Goal: Information Seeking & Learning: Learn about a topic

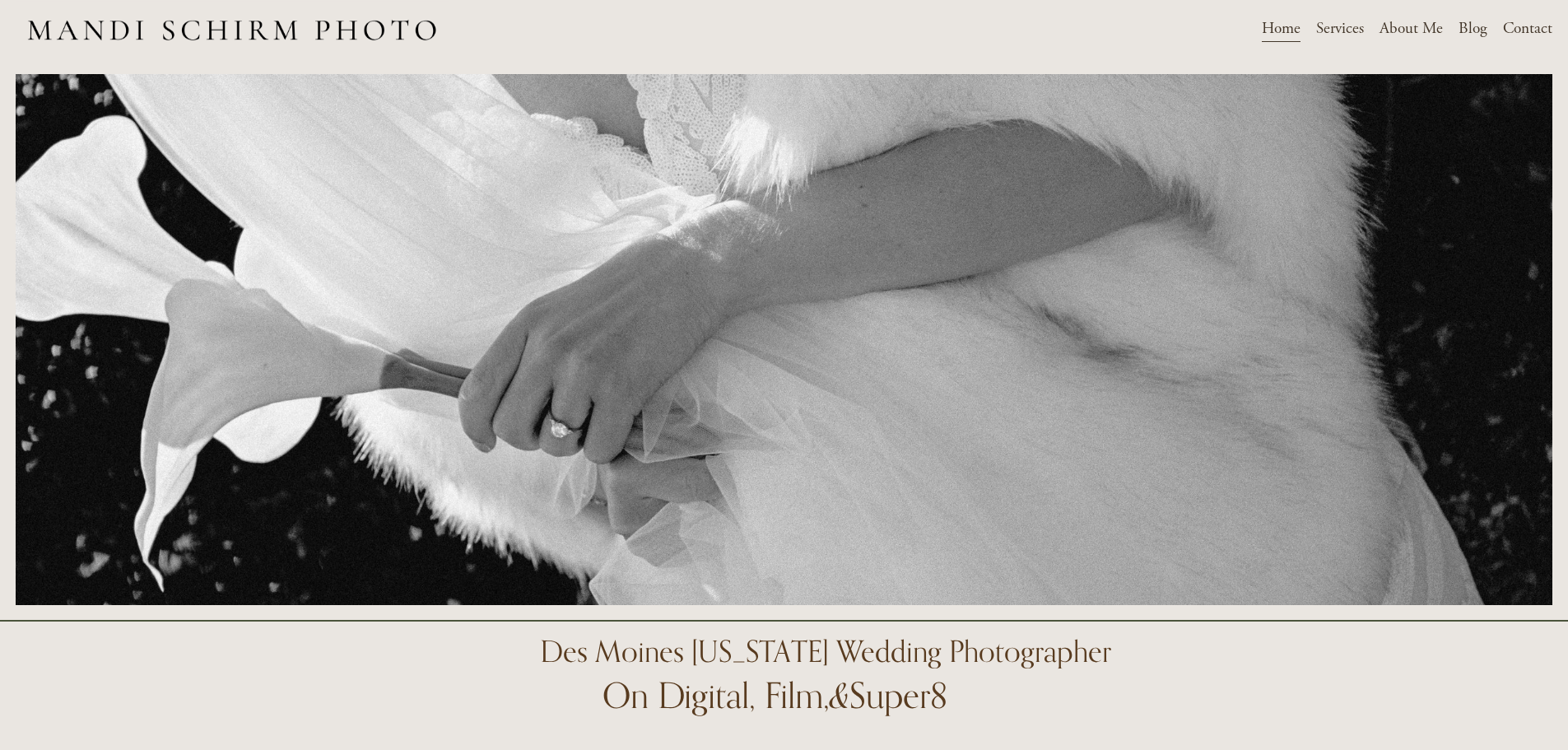
click at [0, 0] on span "Weddings" at bounding box center [0, 0] width 0 height 0
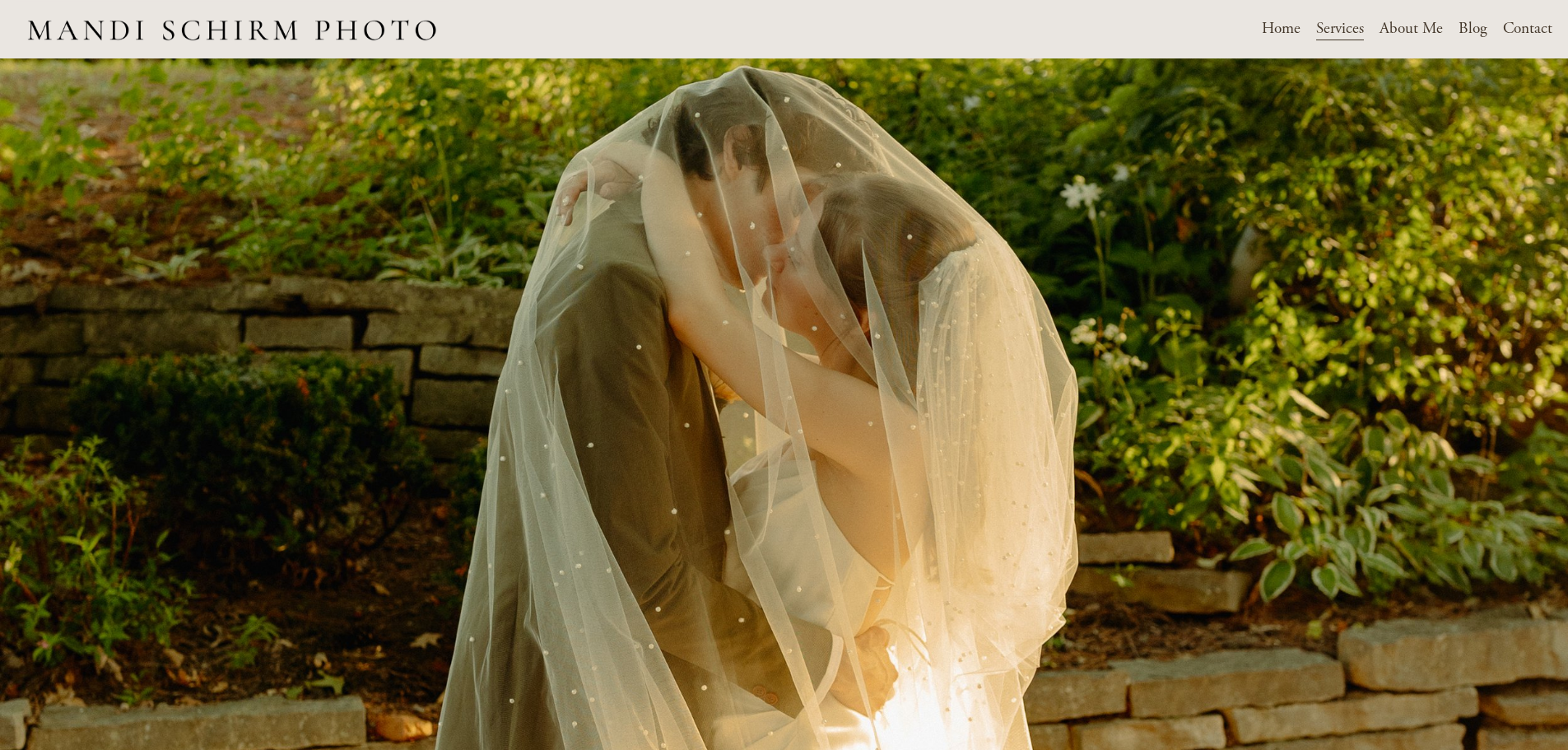
click at [1420, 22] on link "About Me" at bounding box center [1411, 29] width 63 height 29
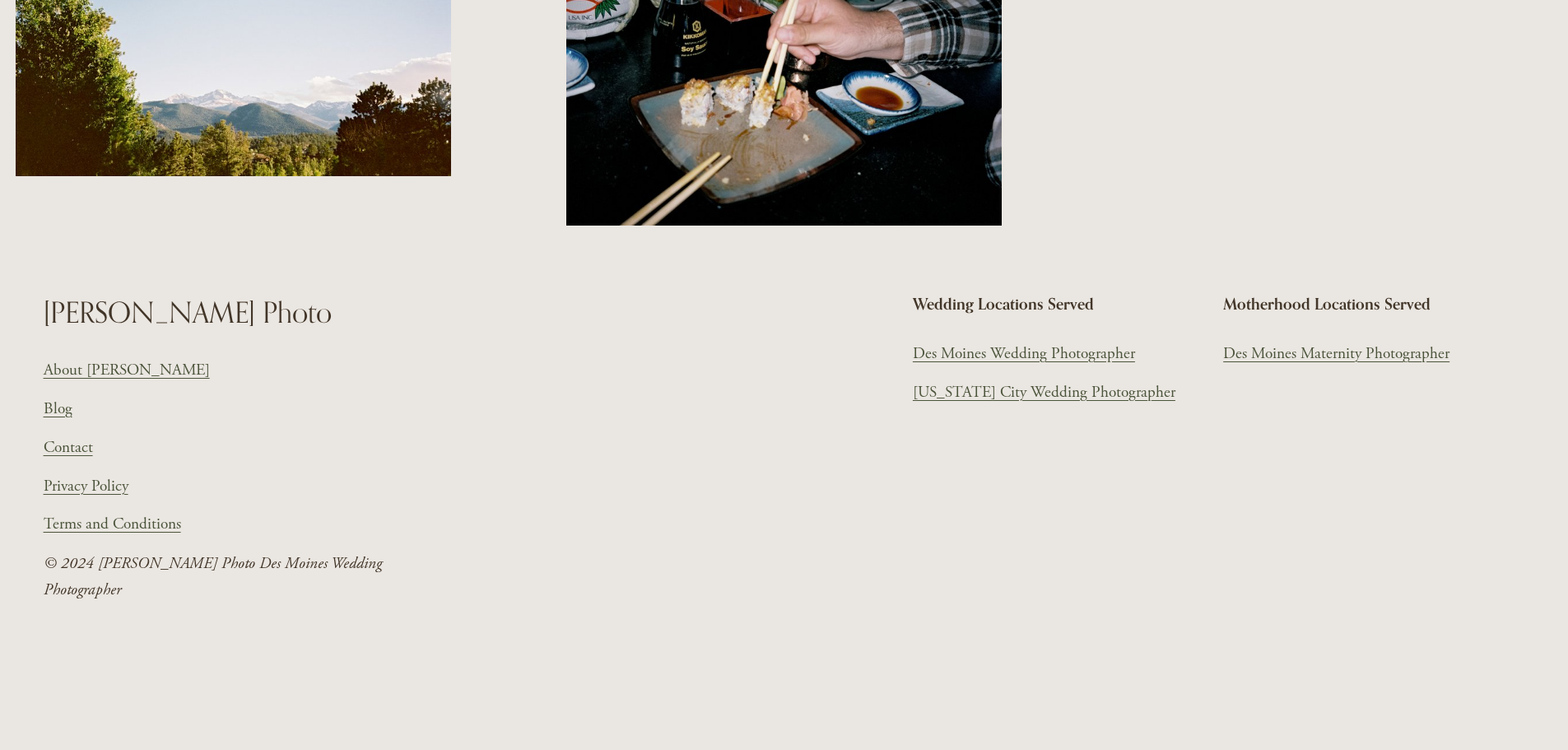
scroll to position [2680, 0]
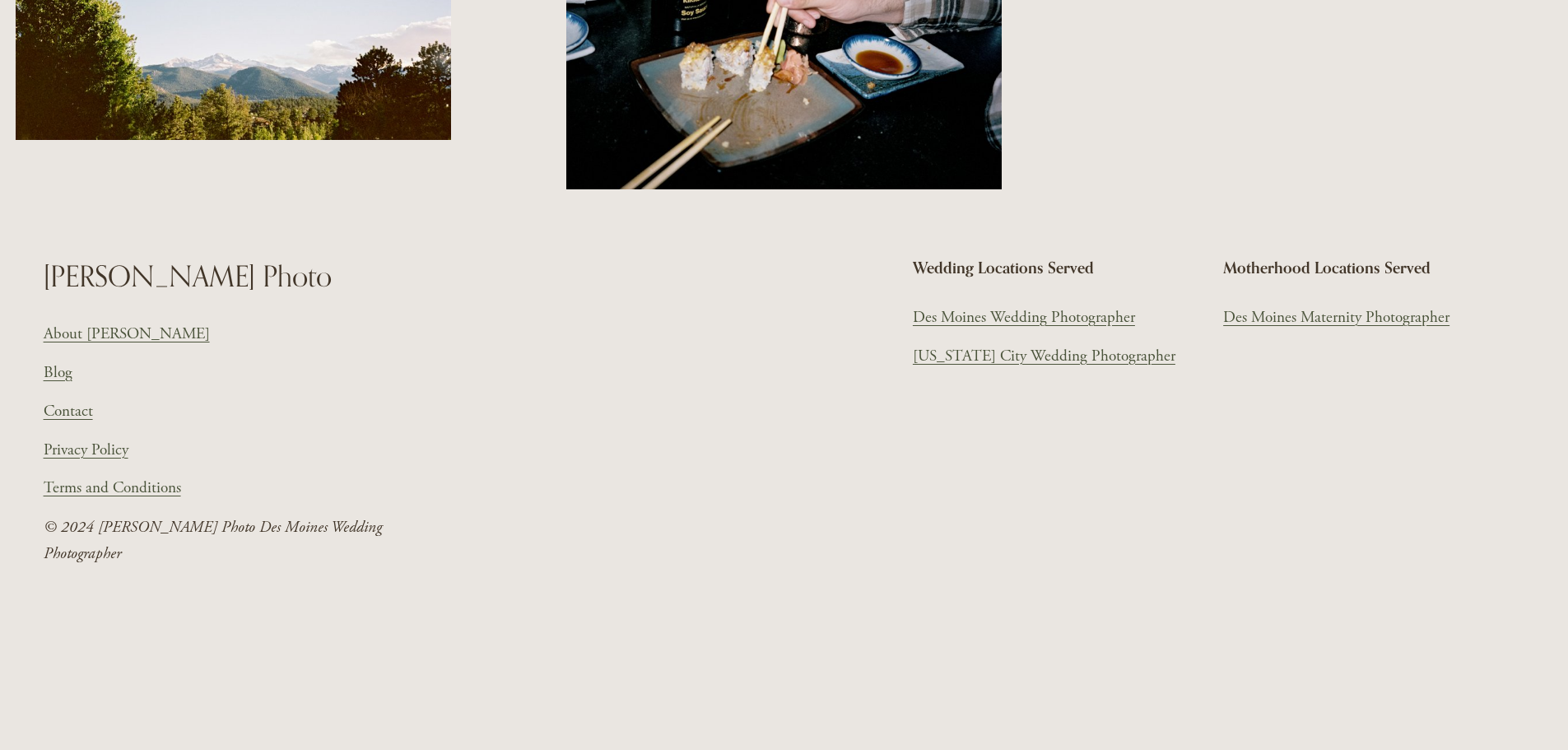
click at [997, 354] on link "[US_STATE] City Wedding Photographer" at bounding box center [1043, 356] width 263 height 26
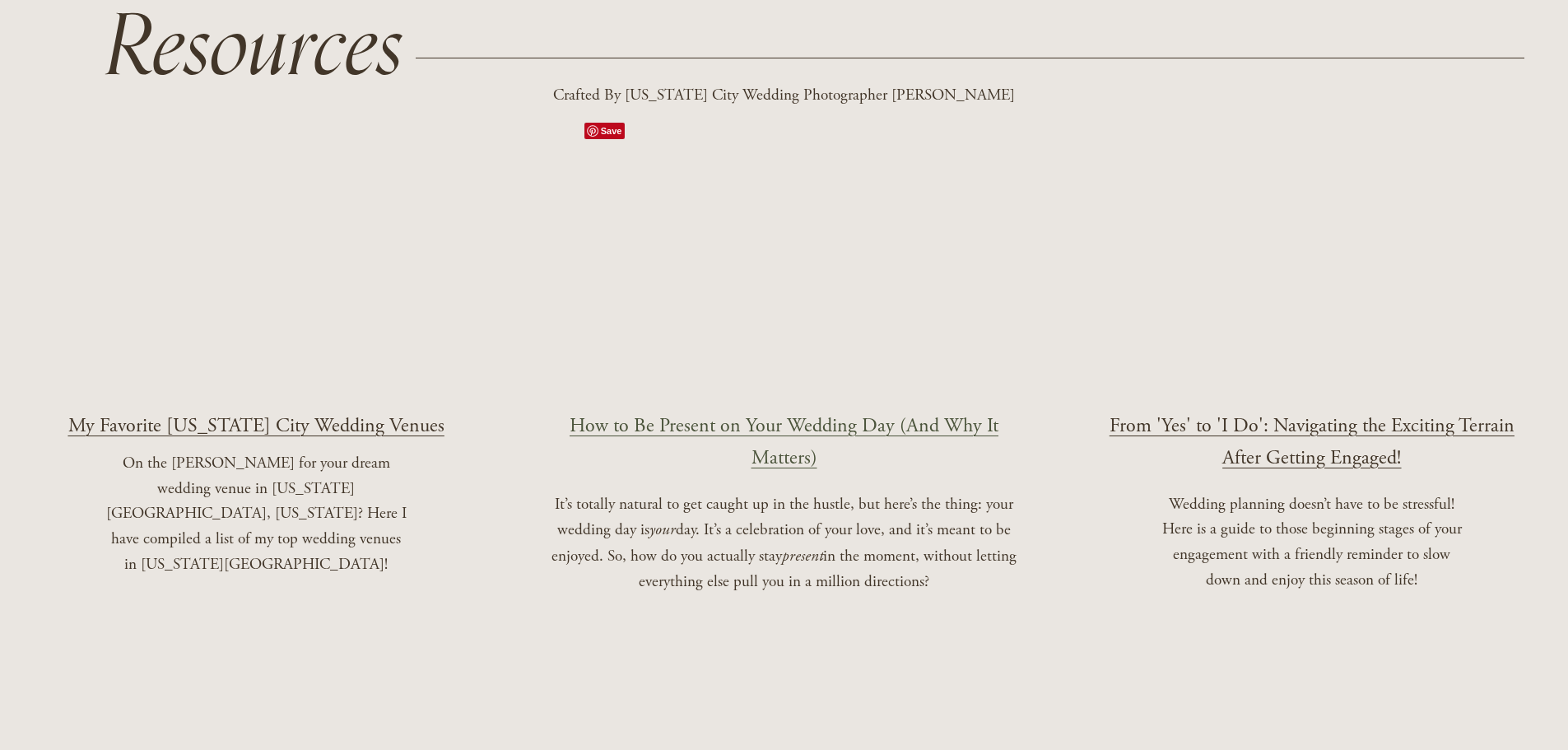
scroll to position [1975, 0]
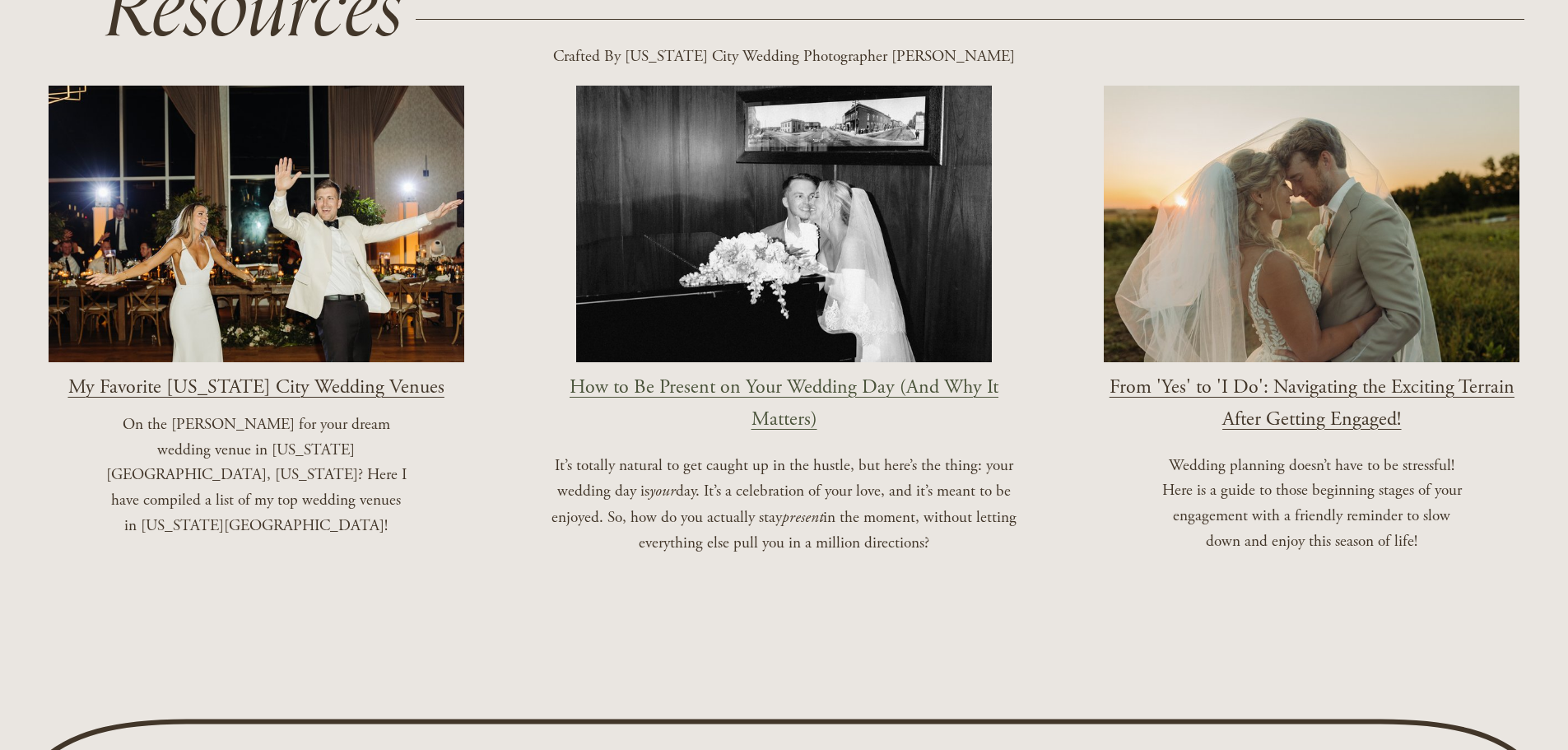
click at [269, 375] on span "My Favorite Iowa City Wedding Venues" at bounding box center [256, 387] width 376 height 25
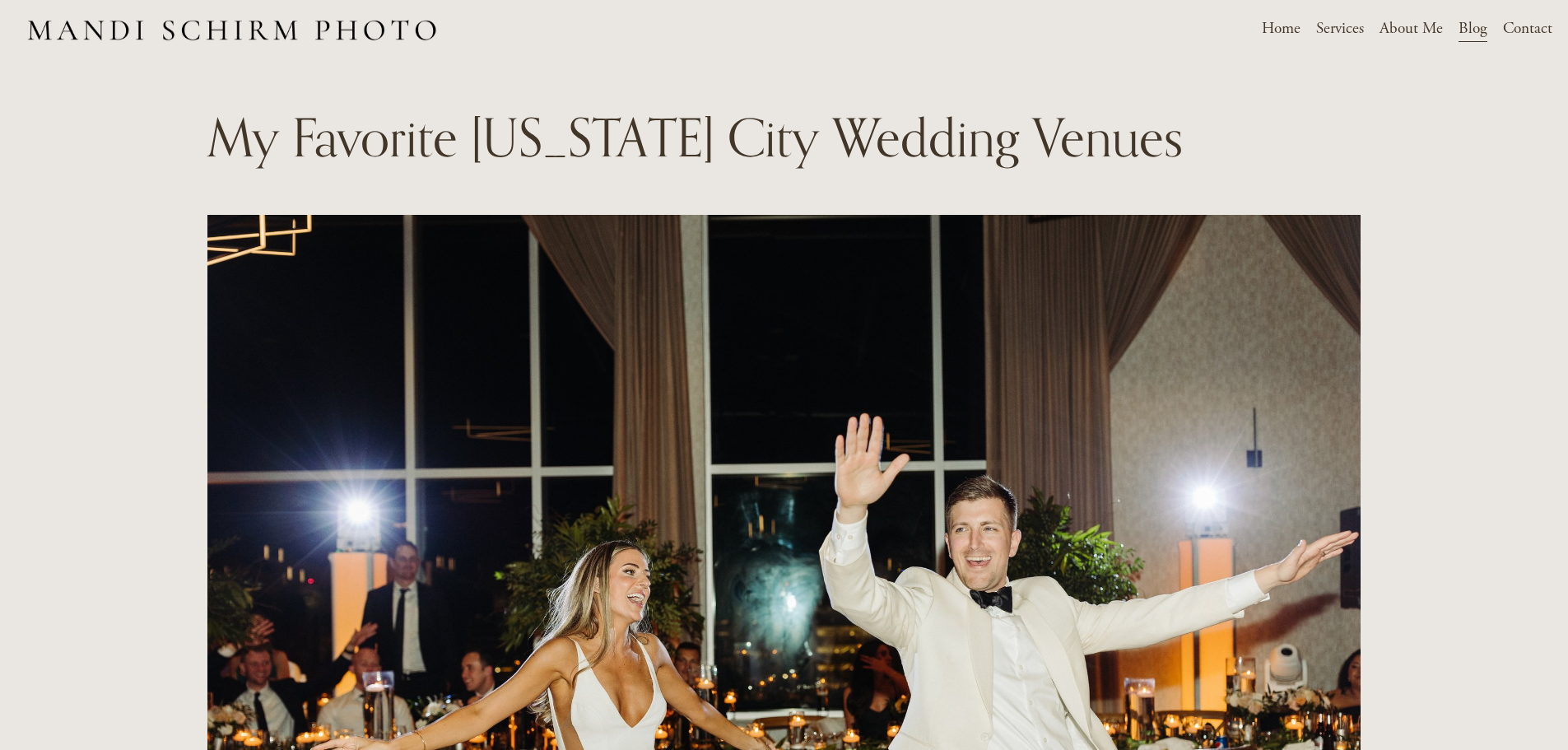
click at [1280, 23] on link "Home" at bounding box center [1280, 29] width 39 height 29
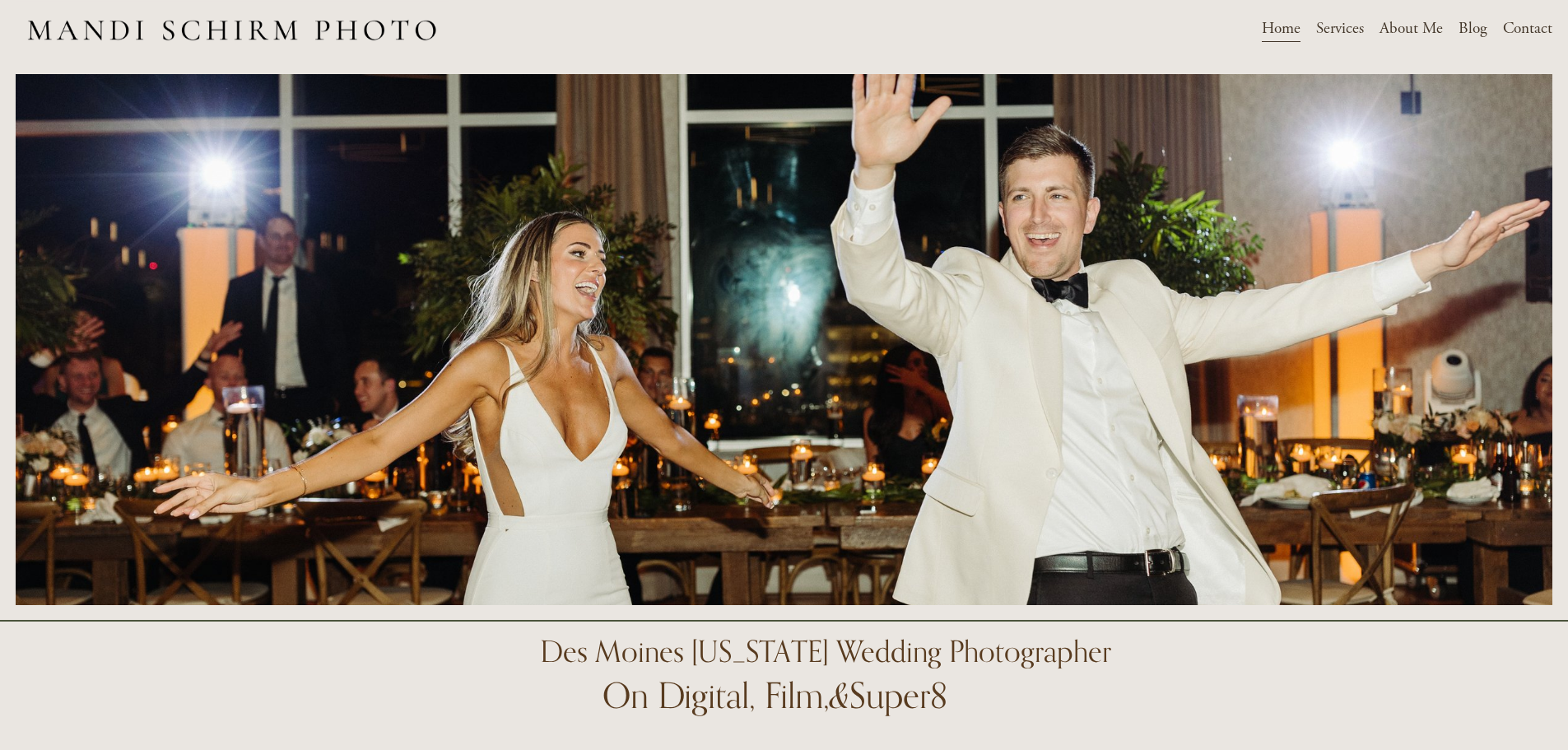
click at [1474, 27] on link "Blog" at bounding box center [1473, 29] width 29 height 29
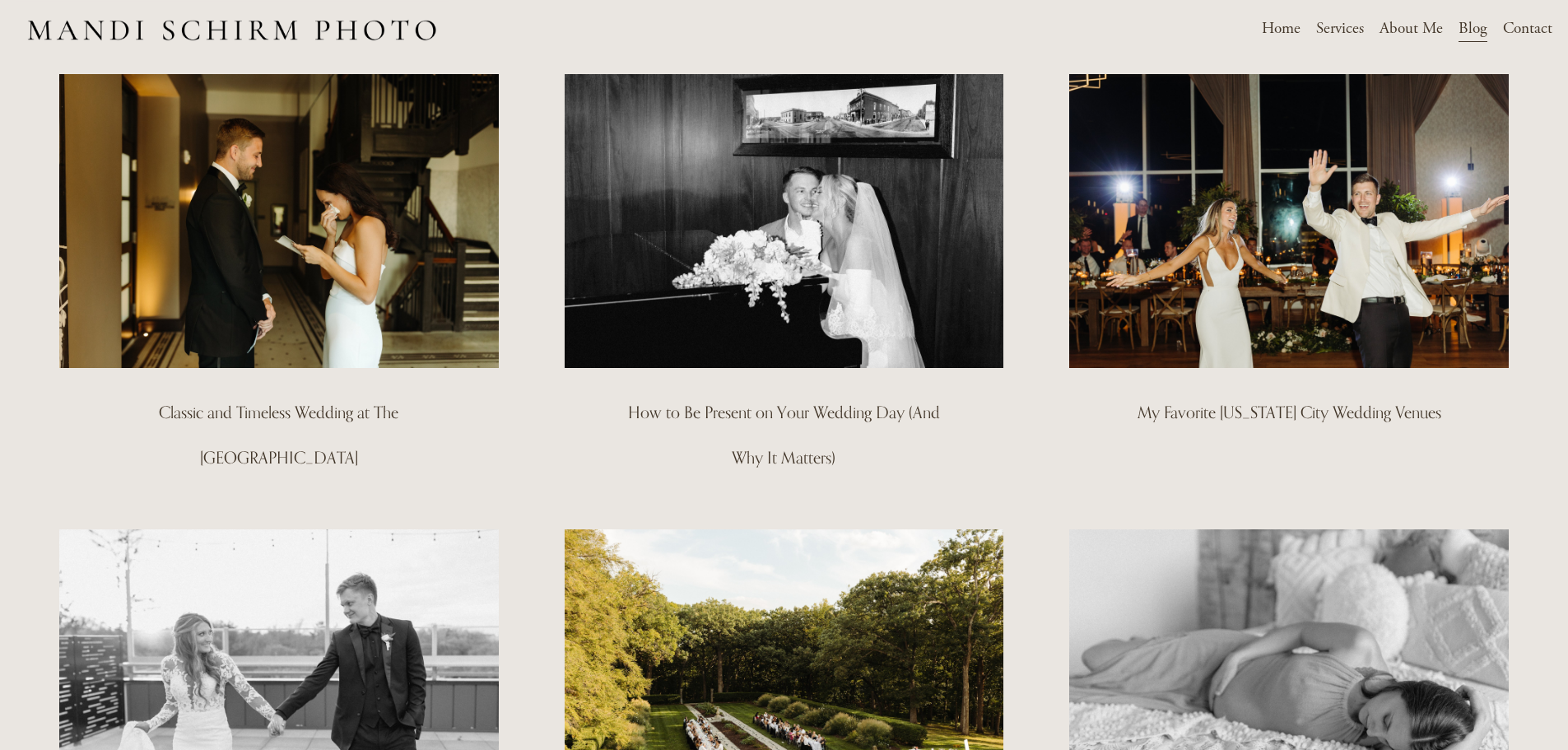
click at [1282, 27] on link "Home" at bounding box center [1280, 29] width 39 height 29
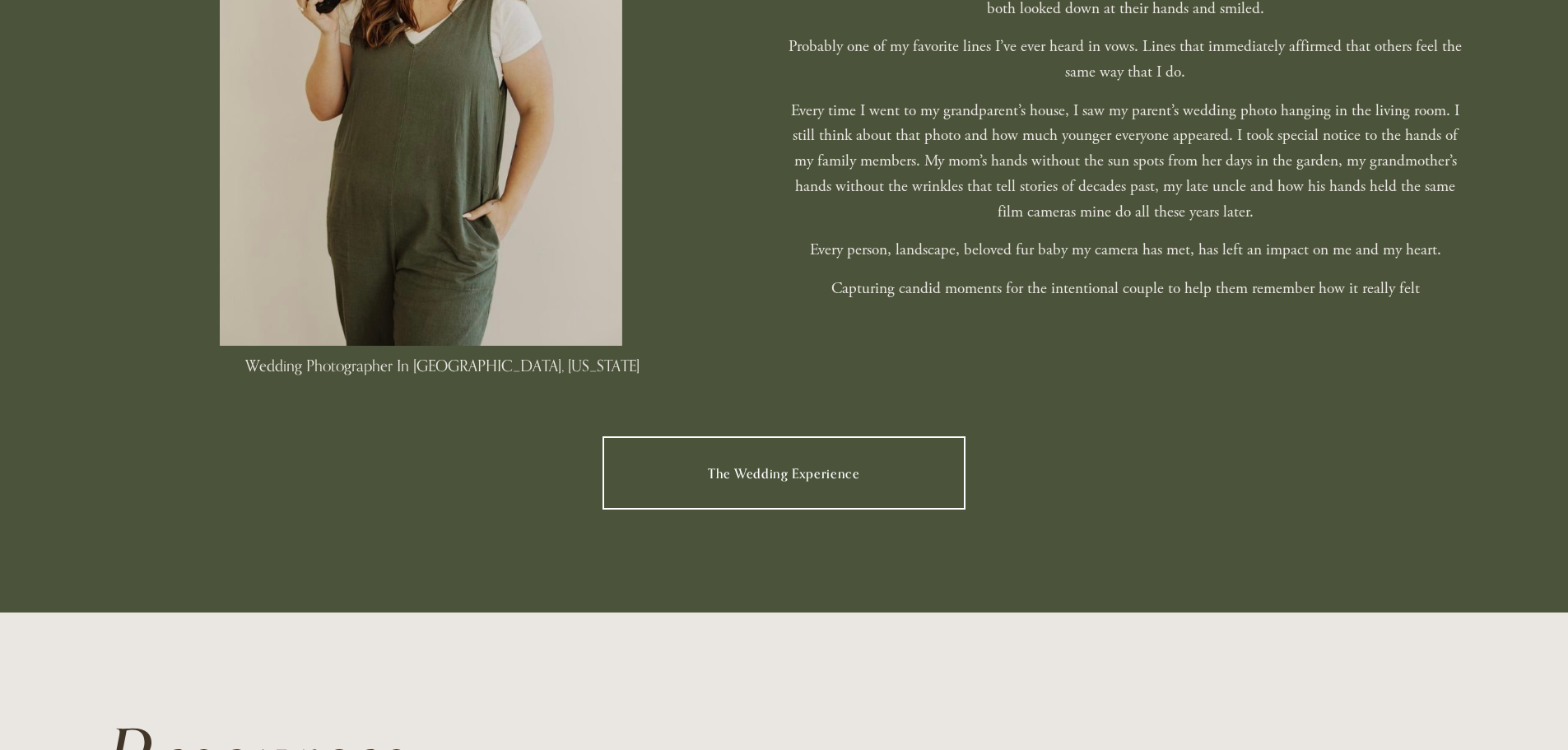
scroll to position [1317, 0]
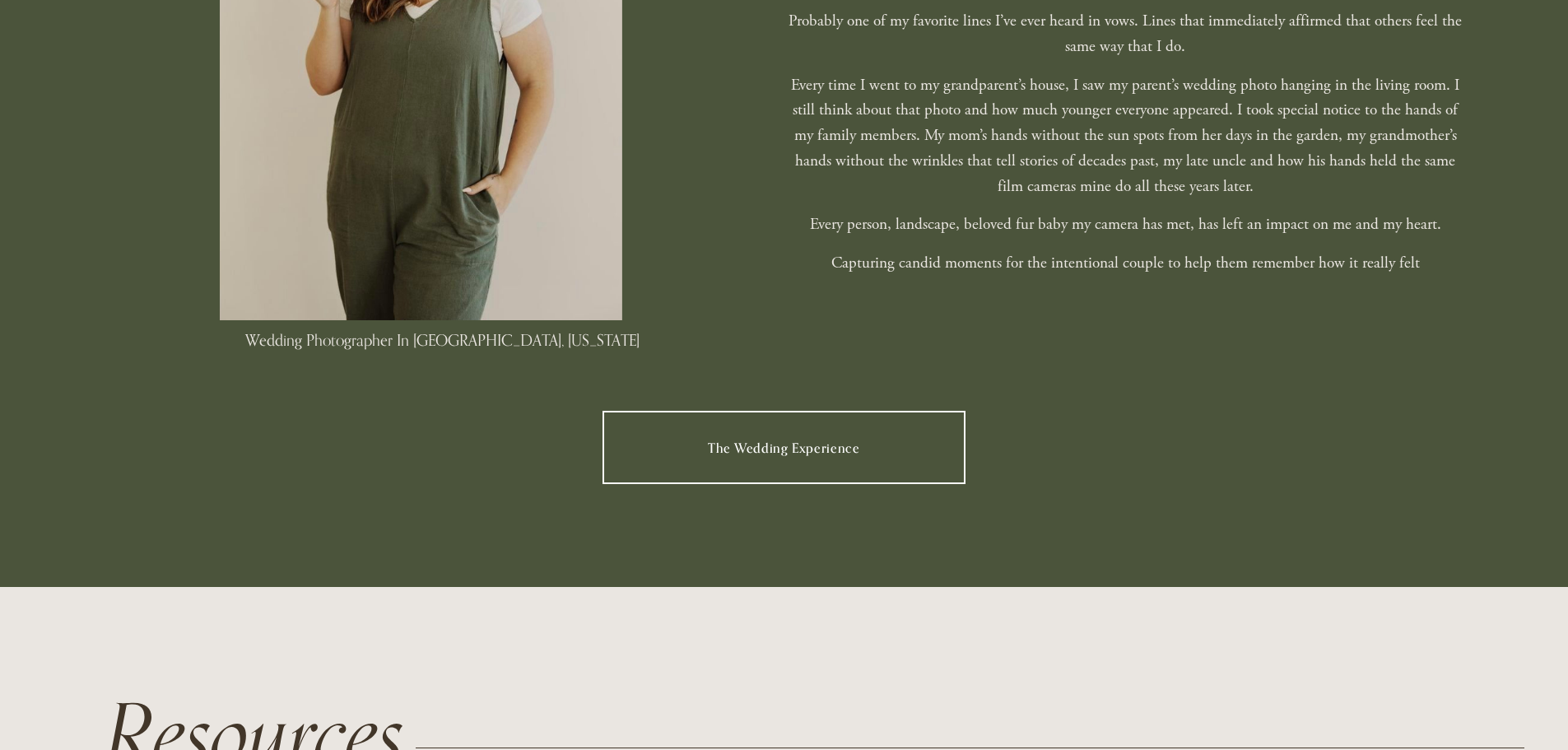
click at [778, 449] on link "The Wedding Experience" at bounding box center [784, 446] width 364 height 72
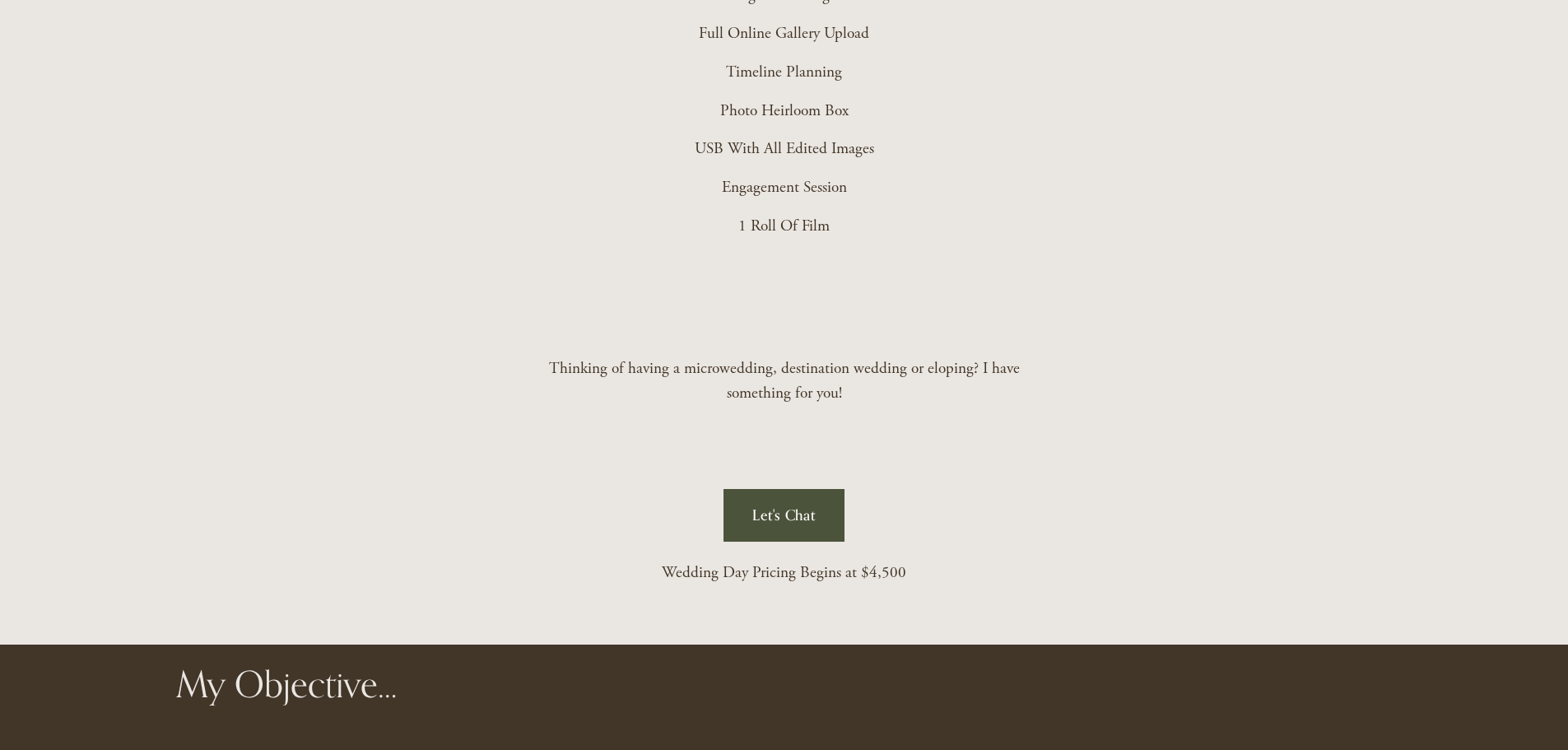
scroll to position [4444, 0]
